Goal: Book appointment/travel/reservation

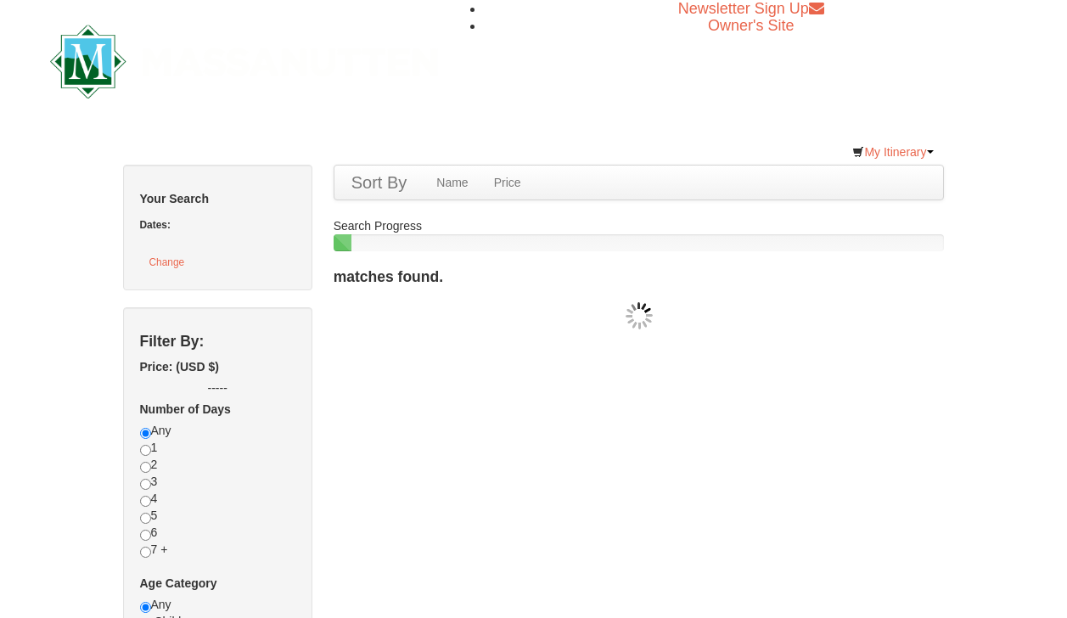
checkbox input "true"
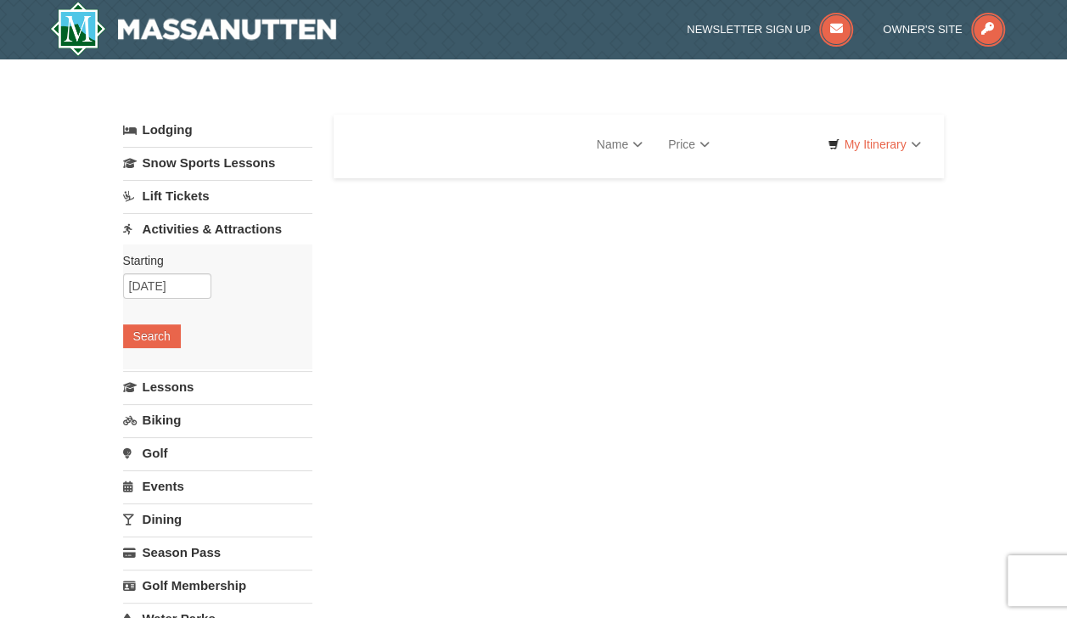
select select "10"
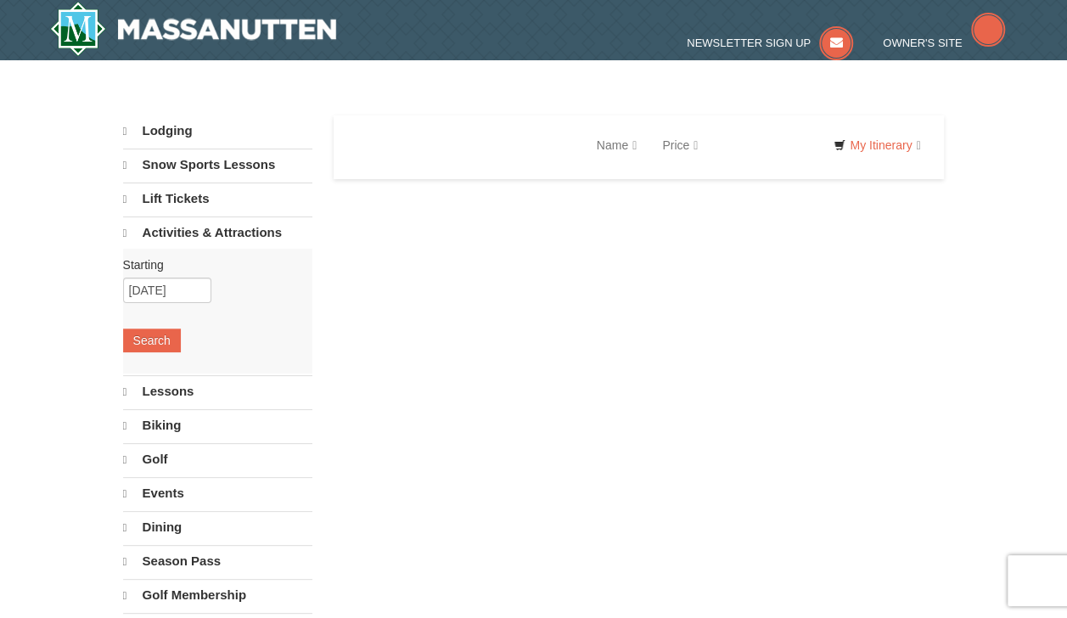
select select "10"
